Goal: Find specific page/section: Find specific page/section

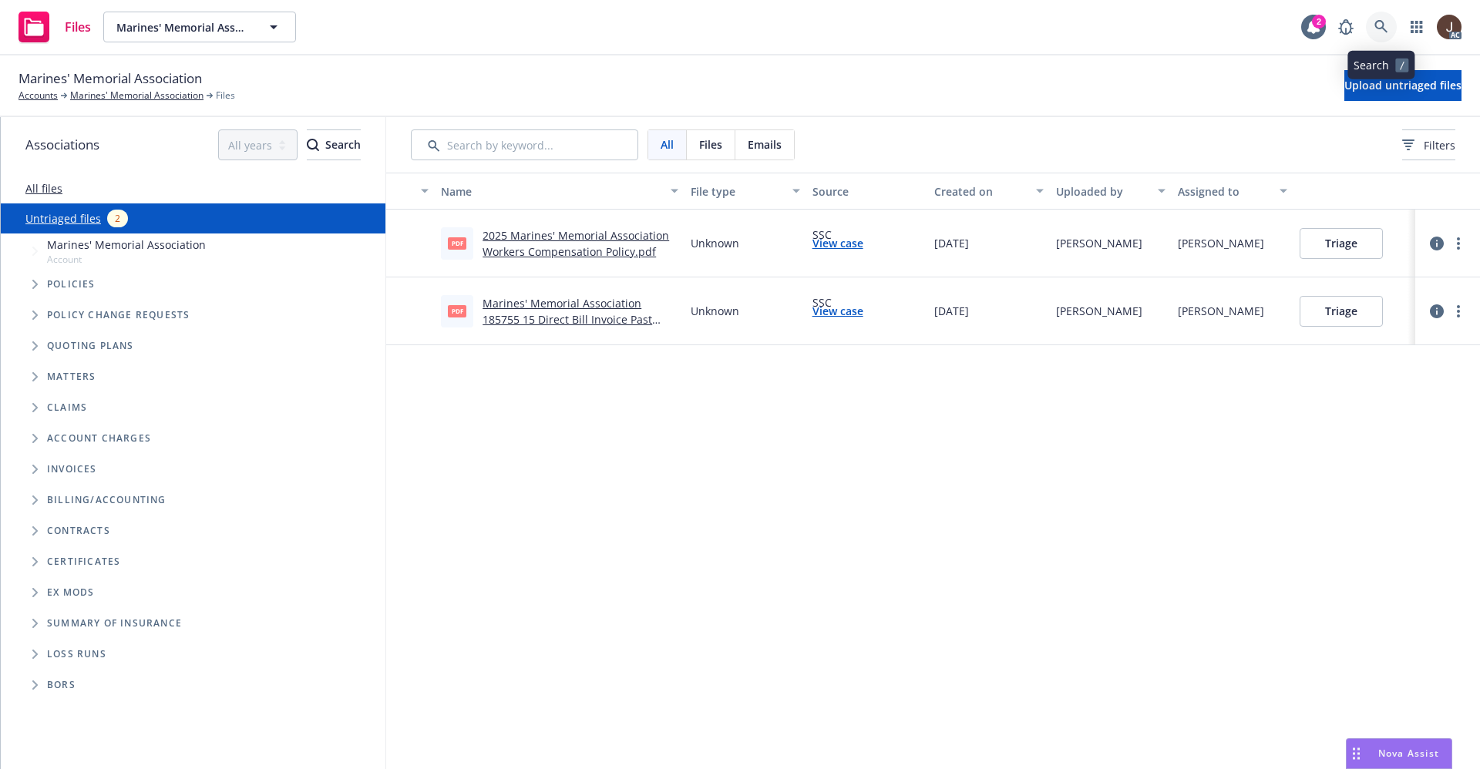
click at [1388, 34] on link at bounding box center [1381, 27] width 31 height 31
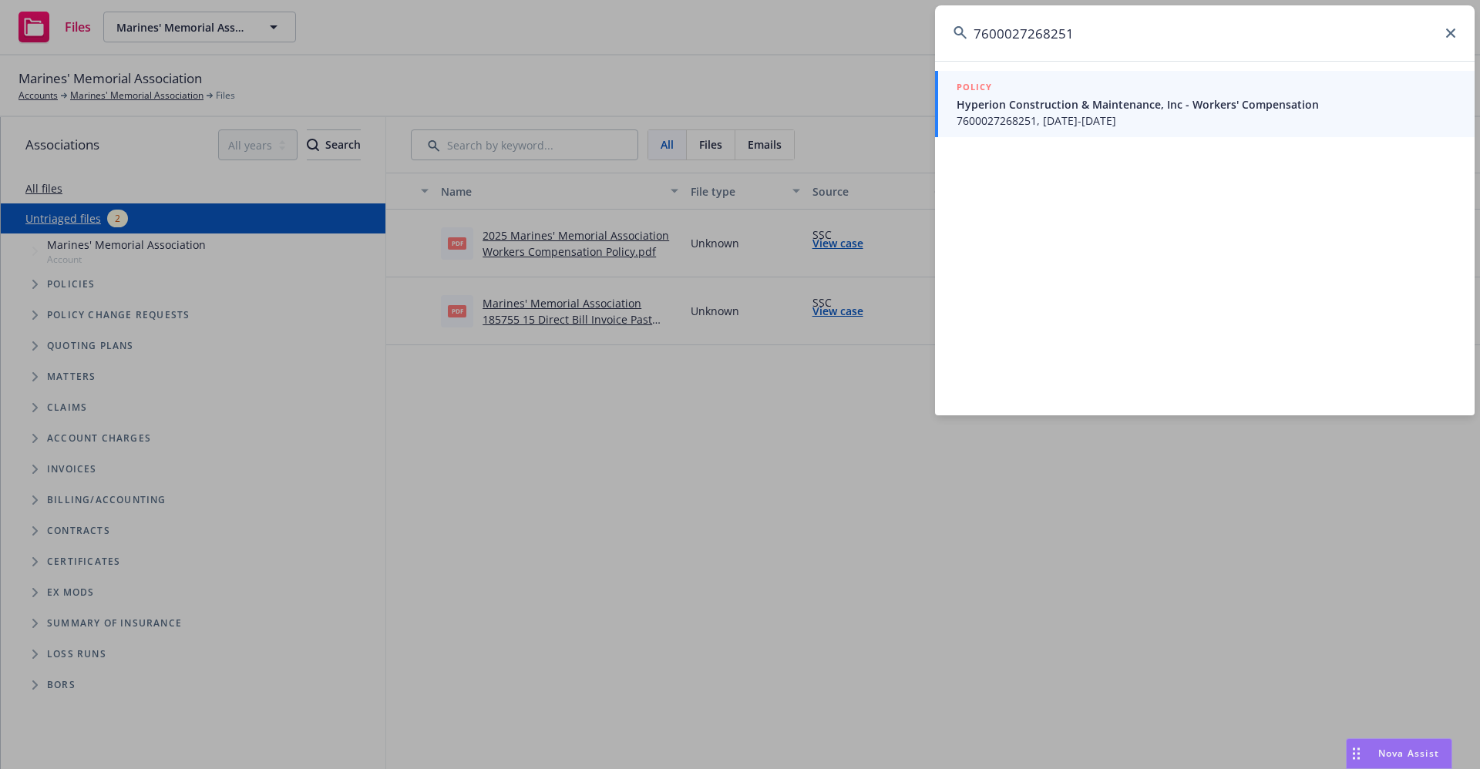
type input "7600027268251"
drag, startPoint x: 1094, startPoint y: 45, endPoint x: 974, endPoint y: 42, distance: 120.3
click at [974, 42] on input "7600027268251" at bounding box center [1205, 33] width 540 height 56
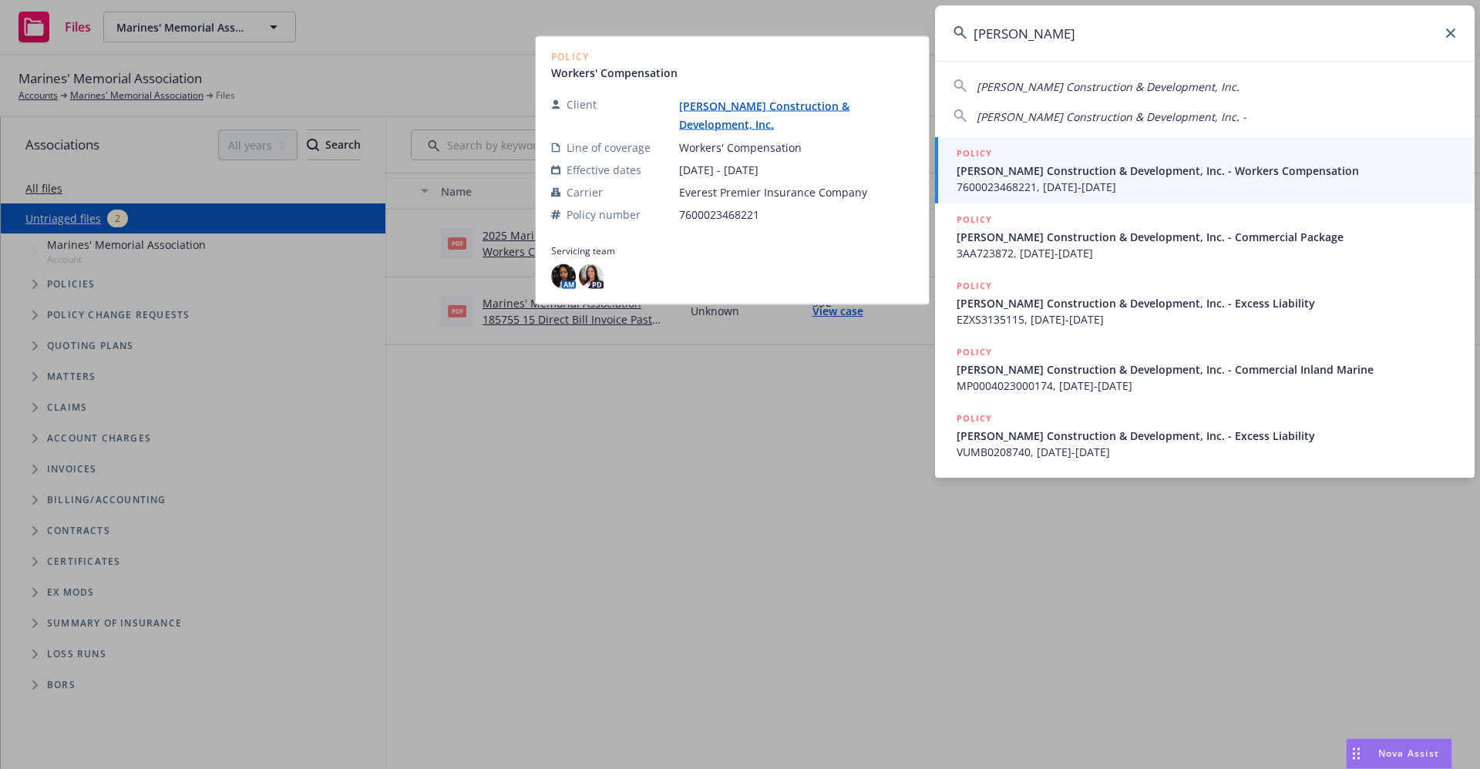
type input "richard j hie"
click at [783, 112] on link "[PERSON_NAME] Construction & Development, Inc." at bounding box center [764, 115] width 170 height 33
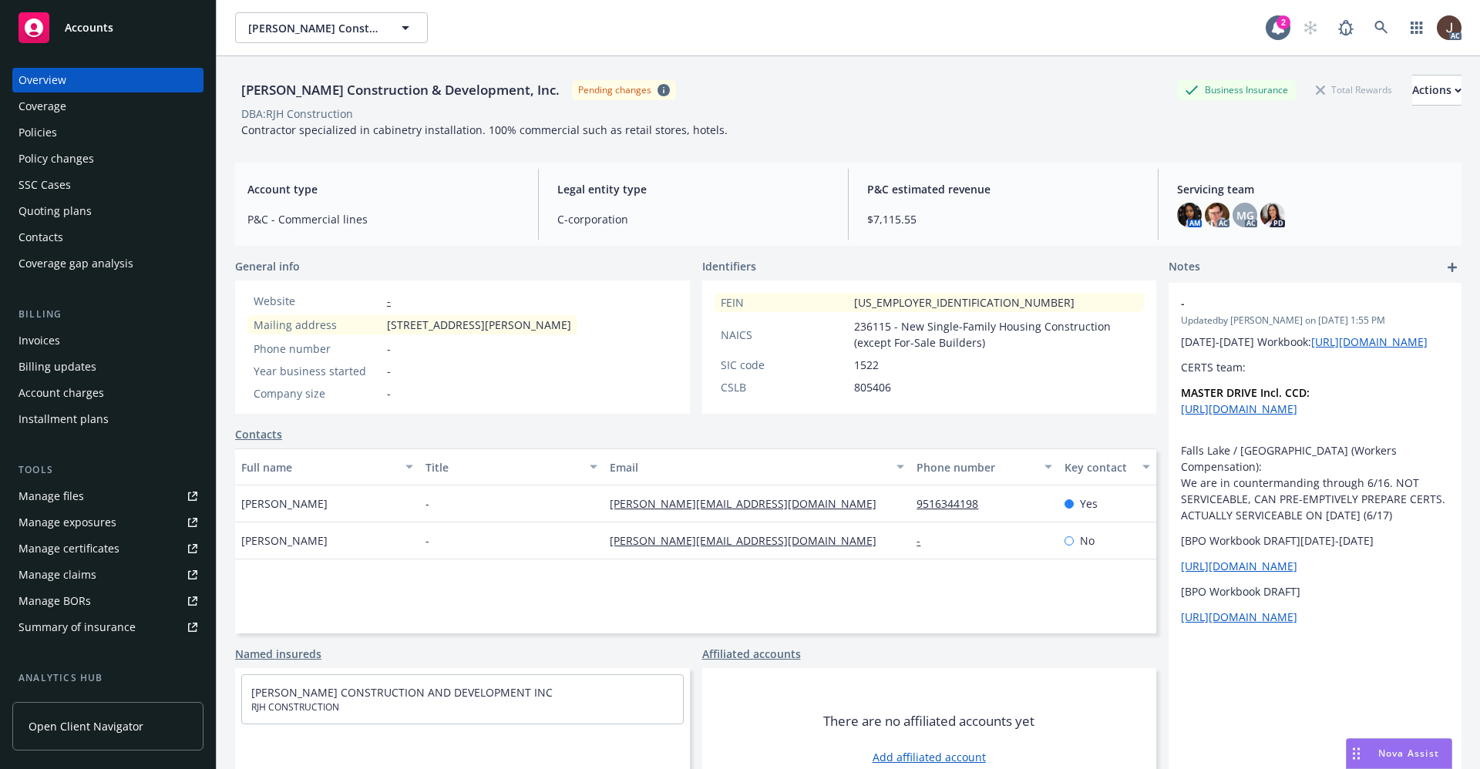
click at [35, 133] on div "Policies" at bounding box center [38, 132] width 39 height 25
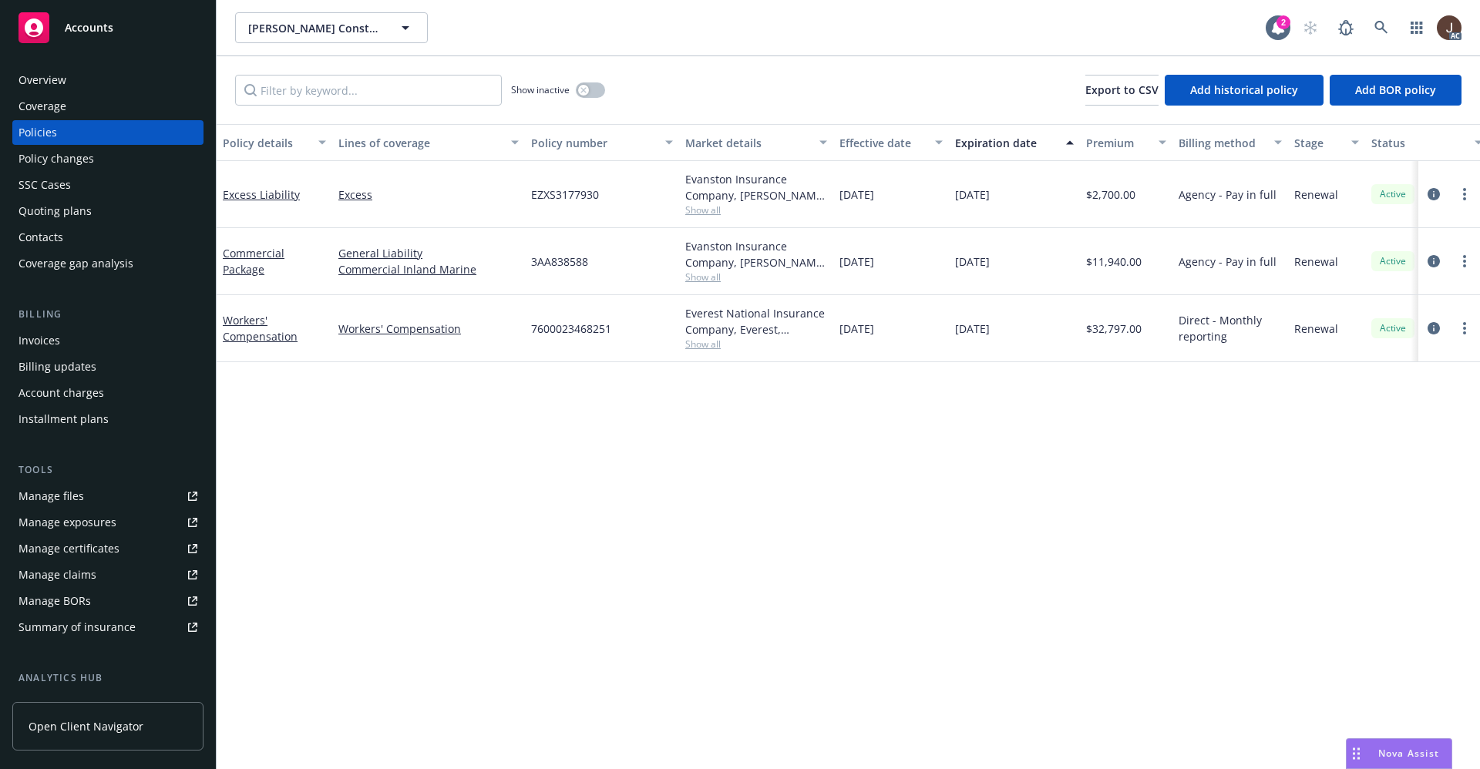
click at [548, 430] on div "Policy details Lines of coverage Policy number Market details Effective date Ex…" at bounding box center [849, 446] width 1264 height 645
drag, startPoint x: 533, startPoint y: 332, endPoint x: 629, endPoint y: 335, distance: 96.4
click at [629, 335] on div "7600023468251" at bounding box center [602, 328] width 154 height 67
copy span "7600023468251"
